Goal: Transaction & Acquisition: Download file/media

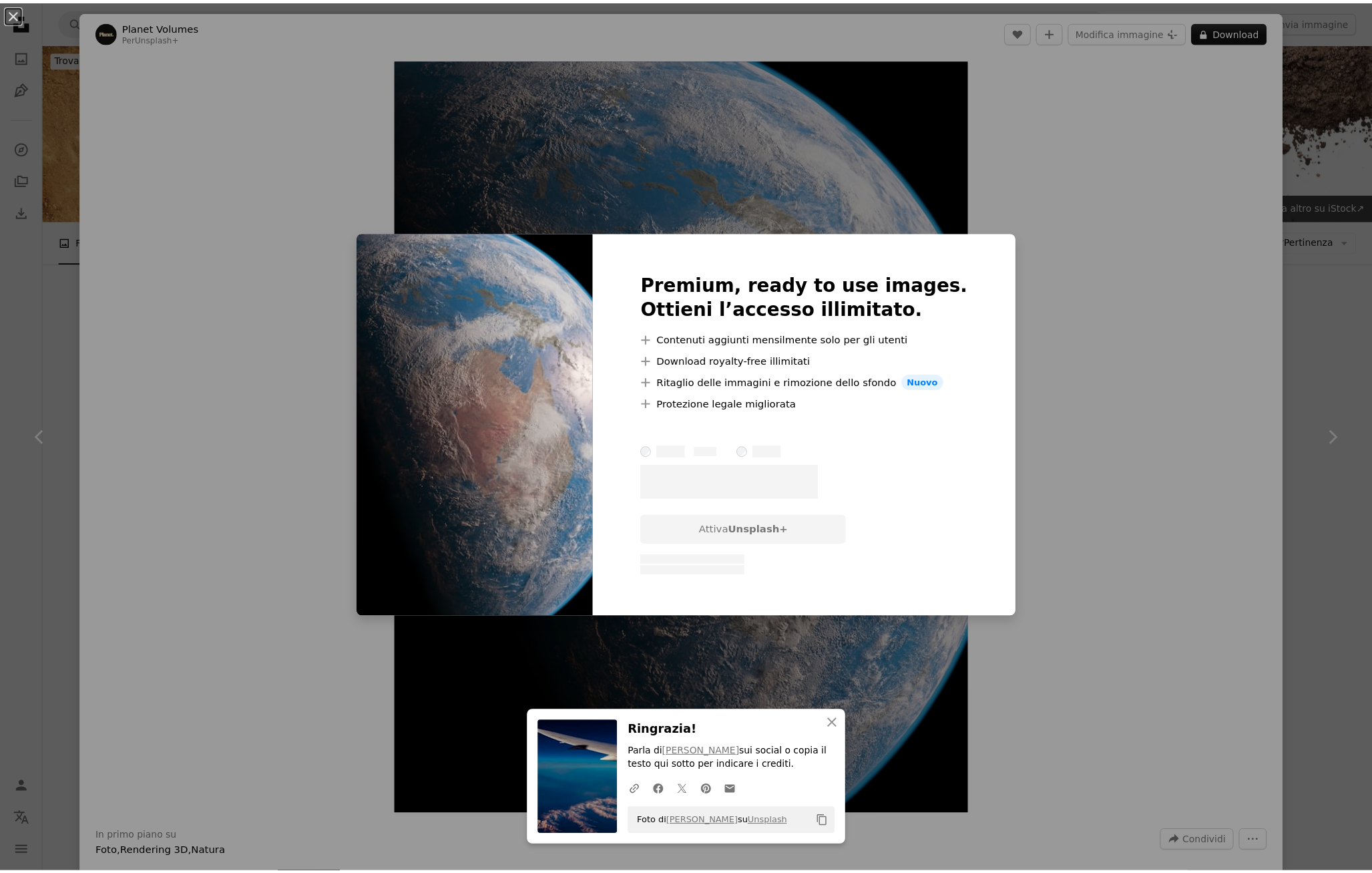
scroll to position [3405, 0]
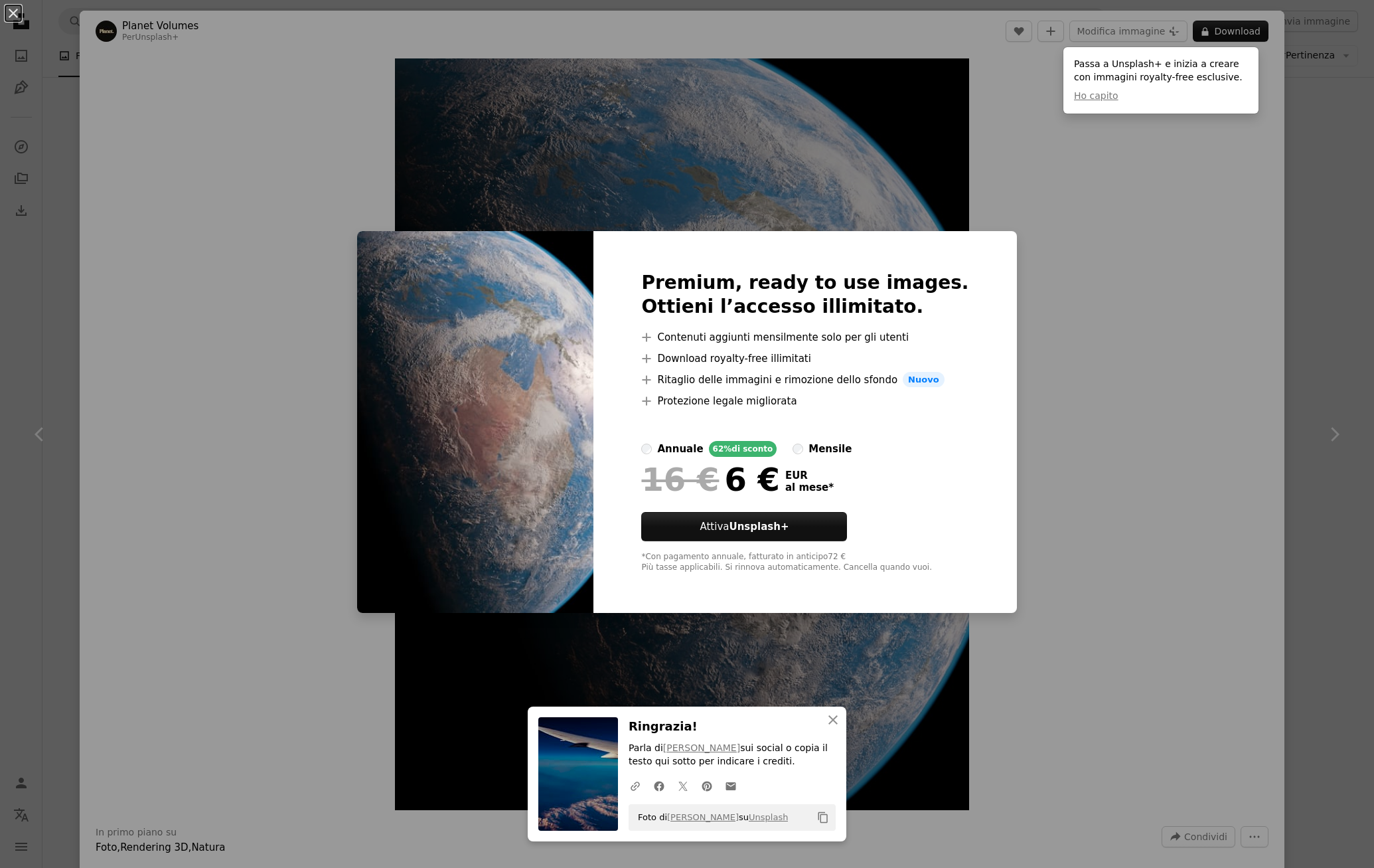
click at [1006, 537] on div "An X shape Premium, ready to use images. Ottieni l’accesso illimitato. A plus s…" at bounding box center [687, 434] width 1374 height 868
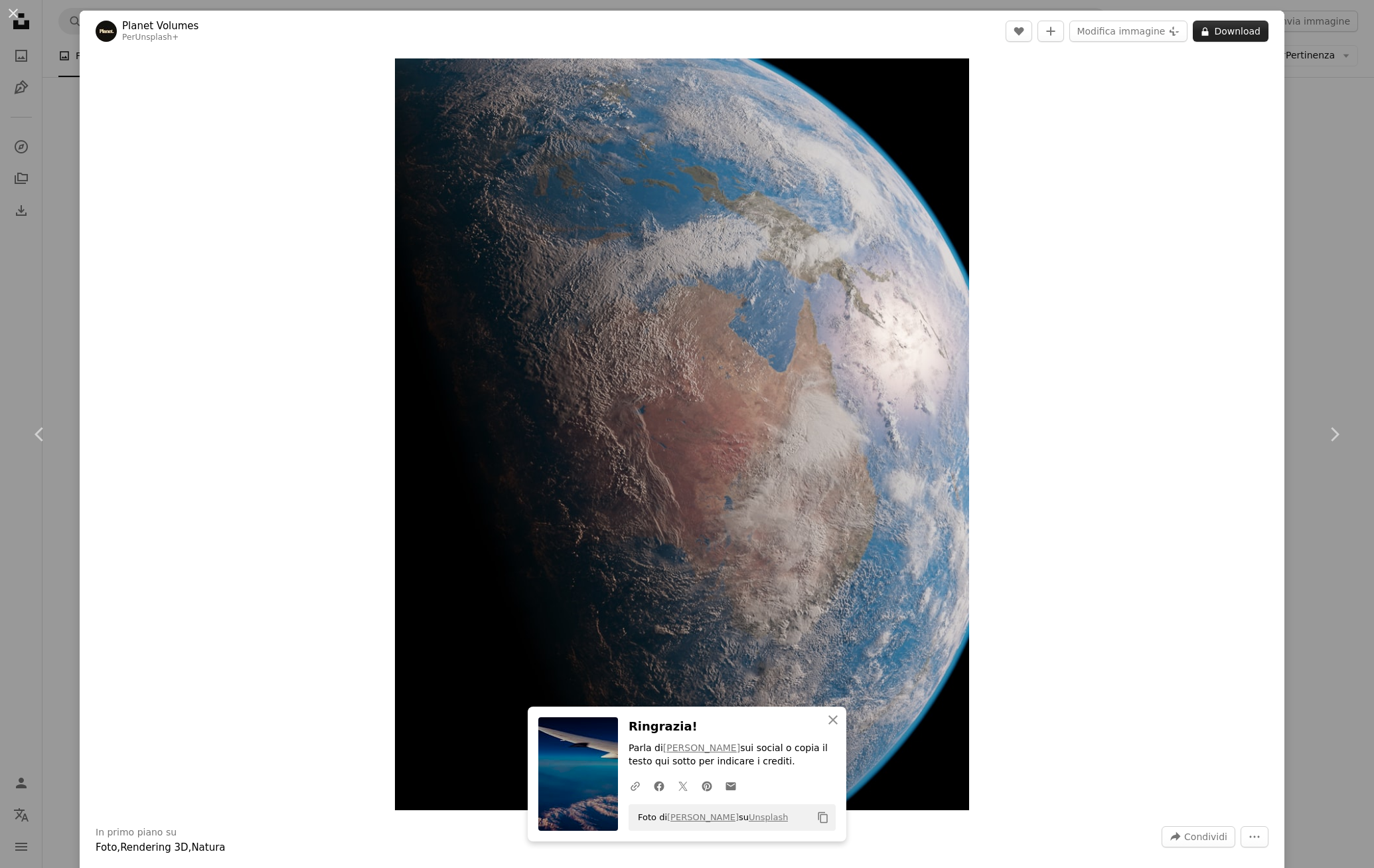
click at [1220, 28] on button "A lock Download" at bounding box center [1231, 30] width 76 height 21
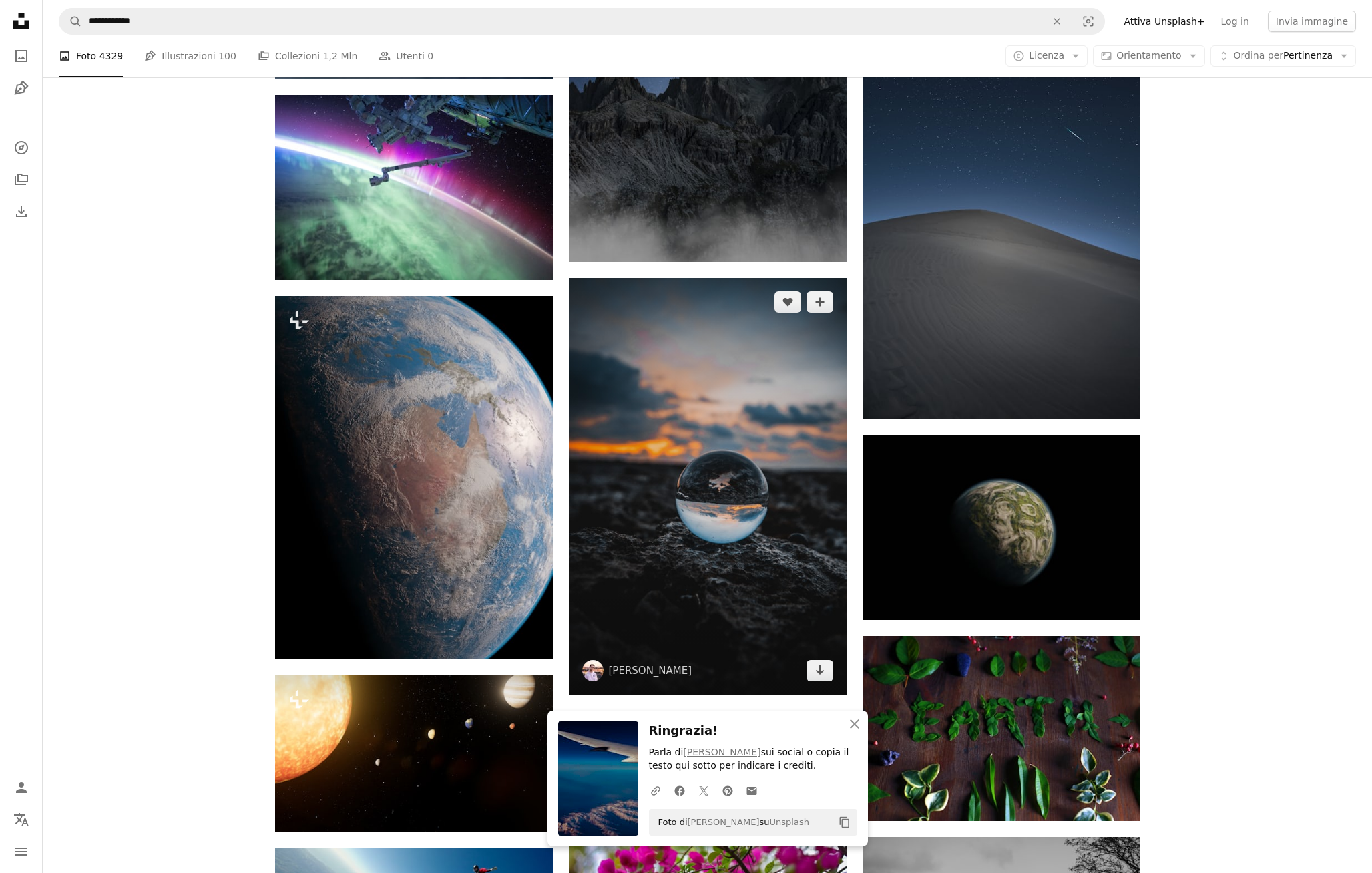
scroll to position [3205, 0]
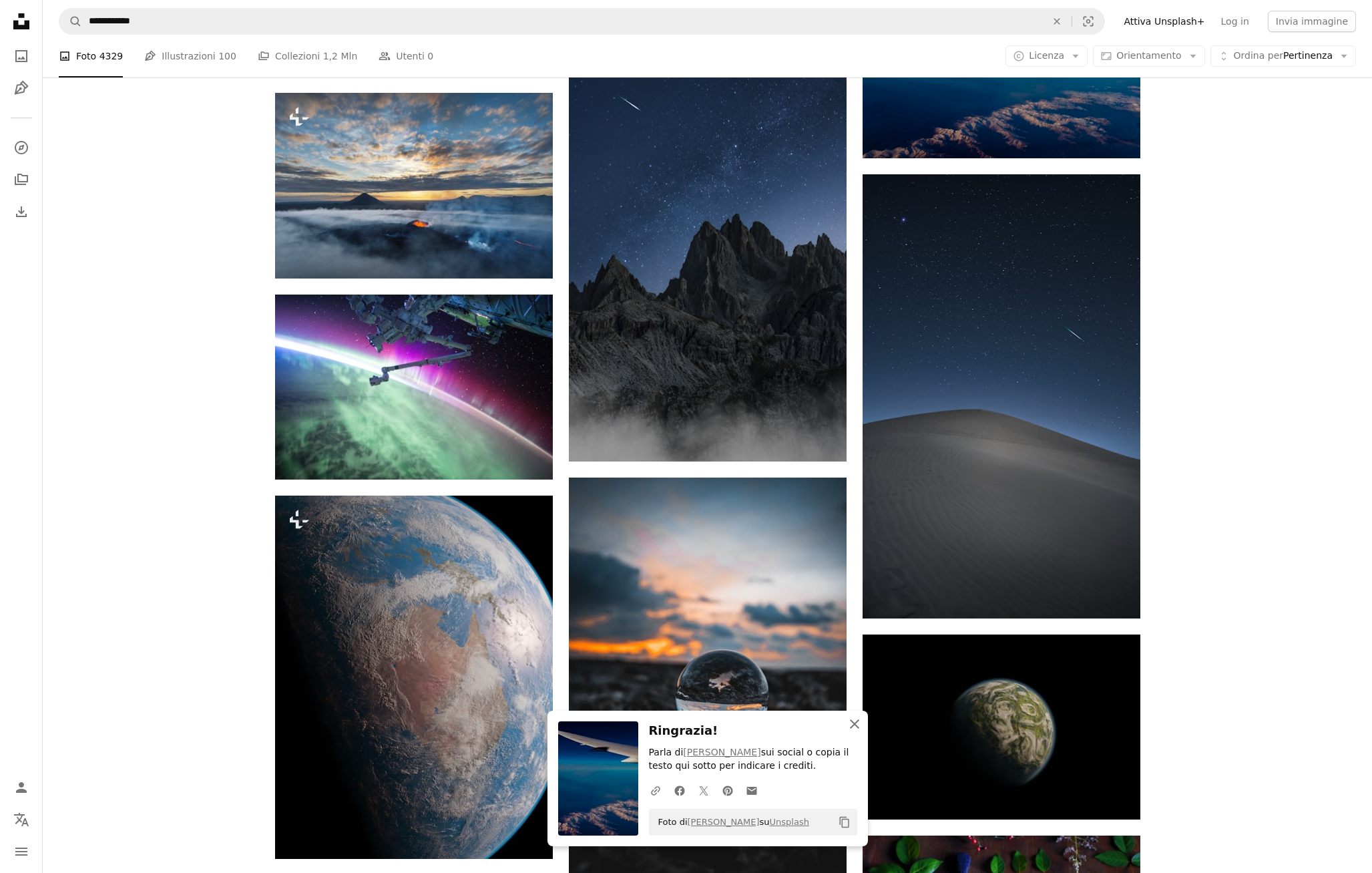
click at [859, 729] on icon "An X shape" at bounding box center [855, 723] width 16 height 16
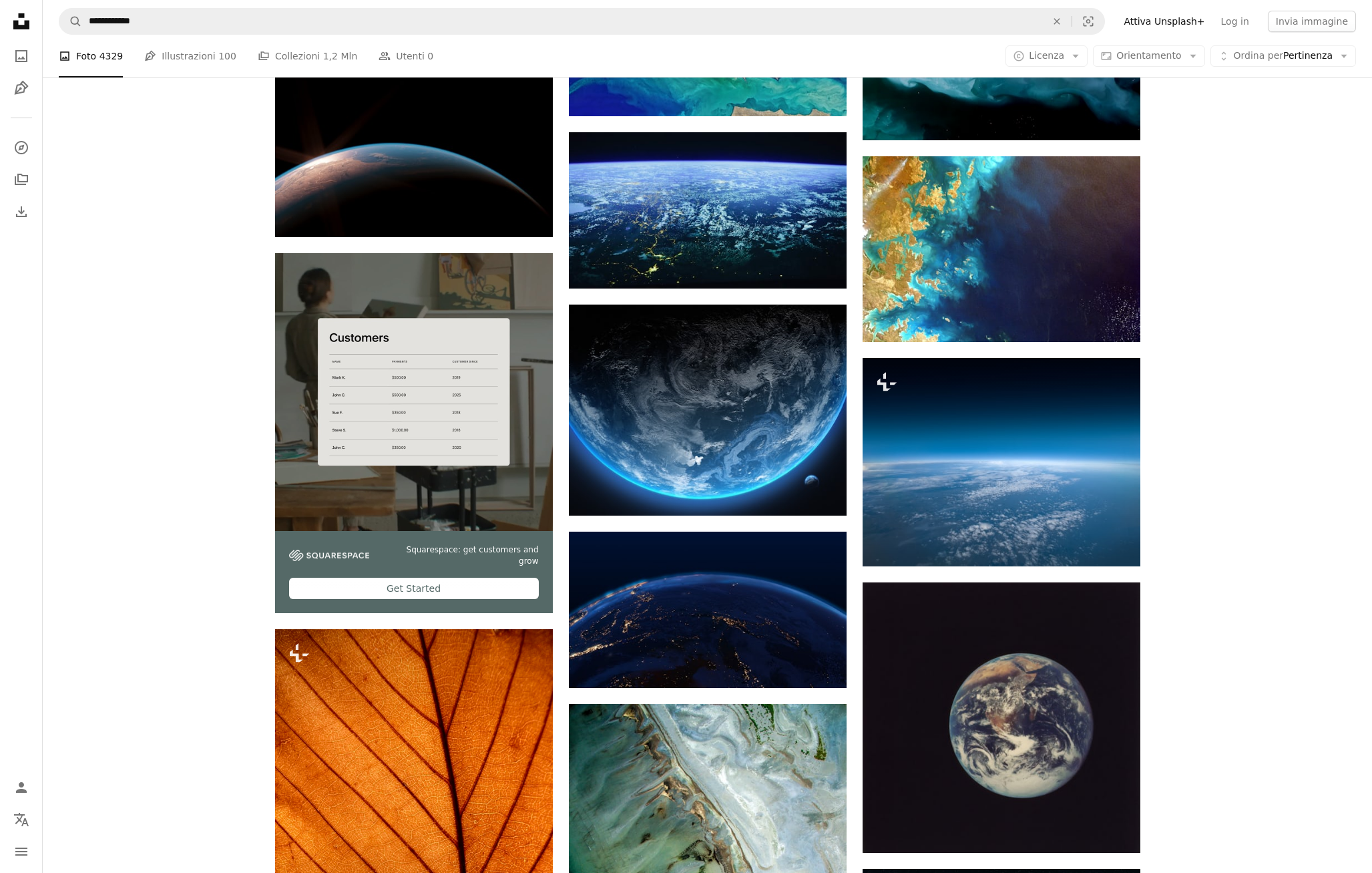
scroll to position [2136, 0]
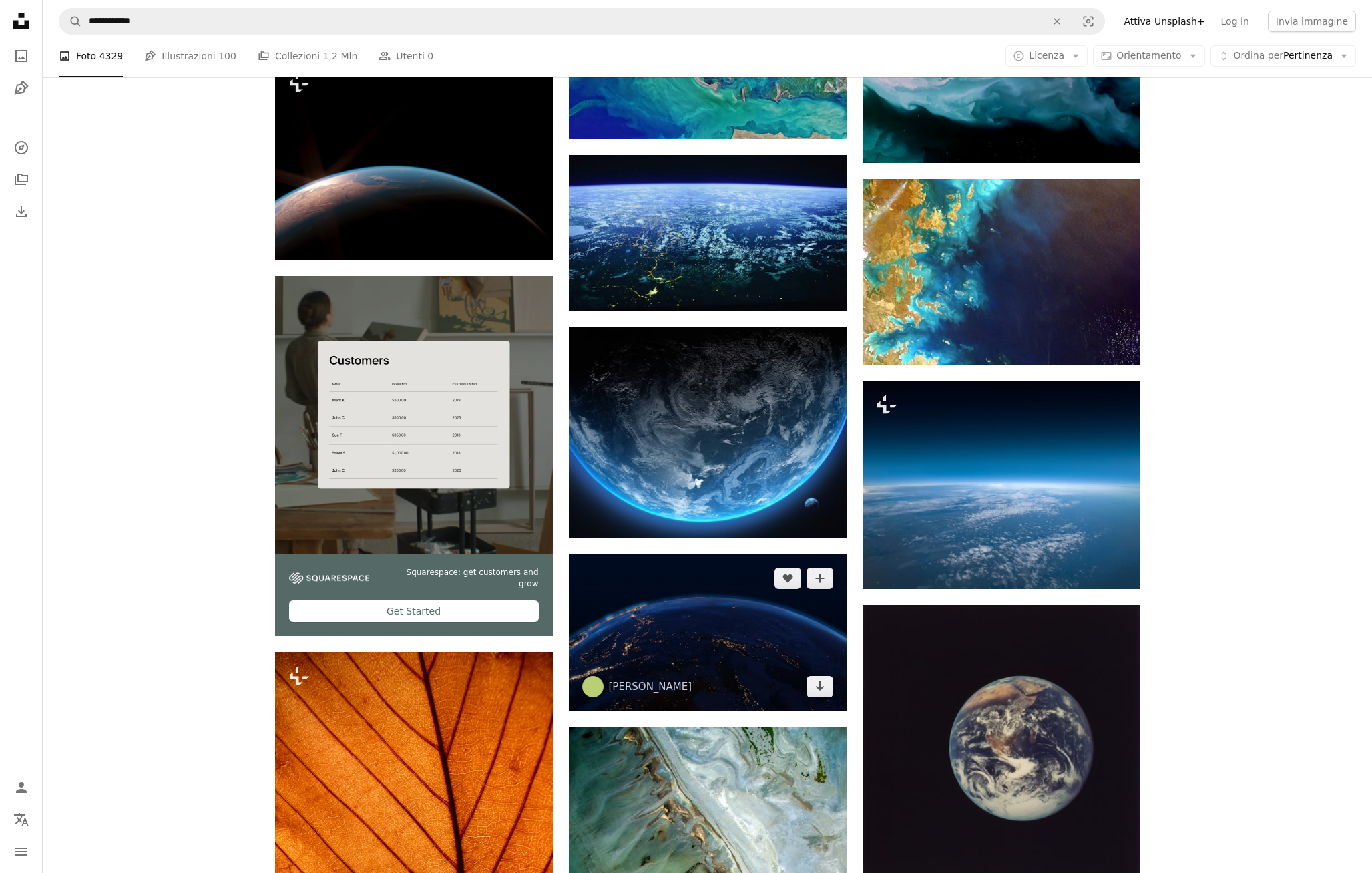
click at [735, 669] on img at bounding box center [708, 632] width 278 height 157
